Goal: Task Accomplishment & Management: Manage account settings

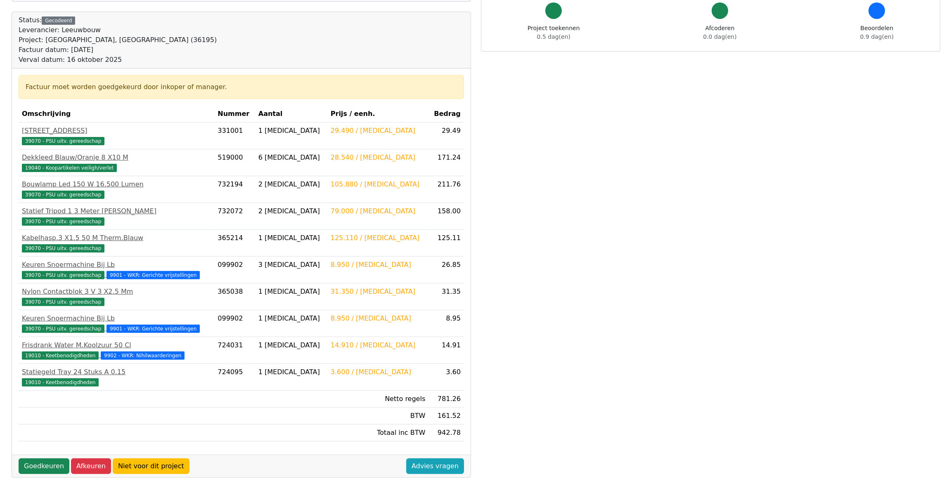
scroll to position [75, 0]
click at [54, 458] on link "Goedkeuren" at bounding box center [44, 466] width 51 height 16
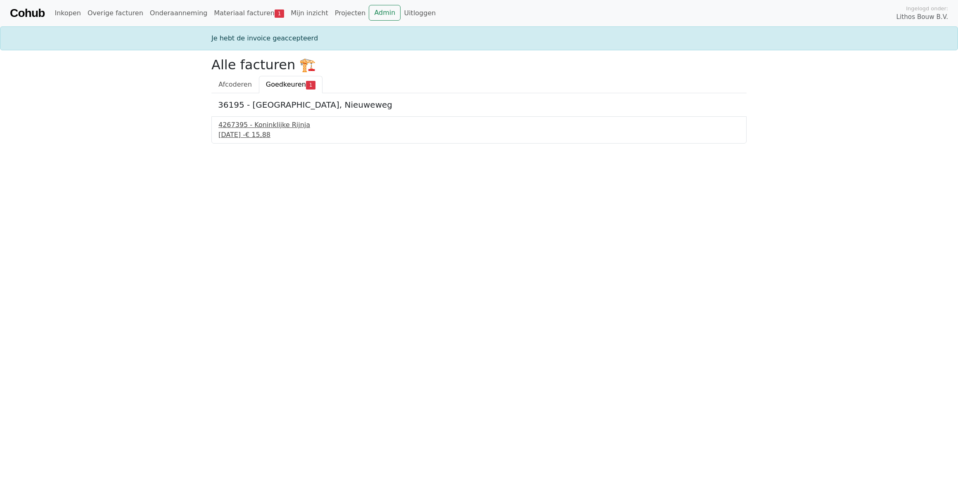
click at [241, 125] on div "4267395 - Koninklijke Rijnja" at bounding box center [478, 125] width 521 height 10
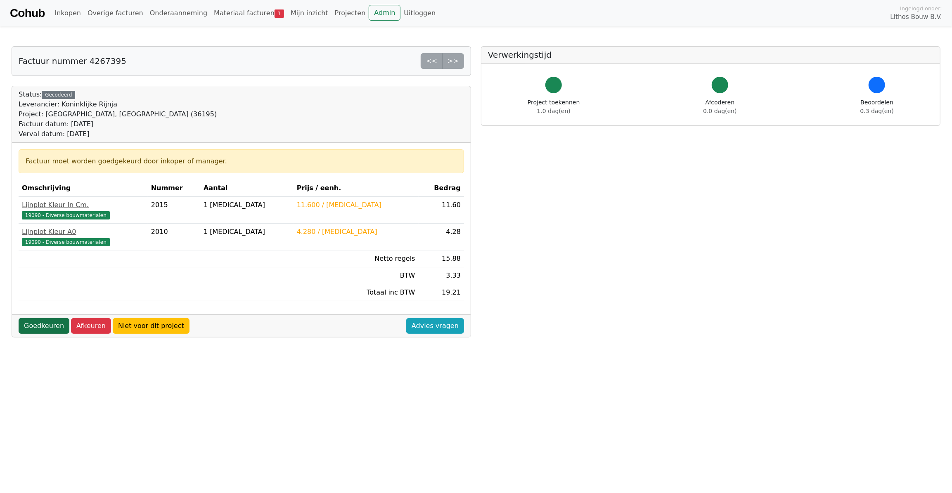
click at [51, 329] on link "Goedkeuren" at bounding box center [44, 326] width 51 height 16
